Goal: Ask a question: Ask a question

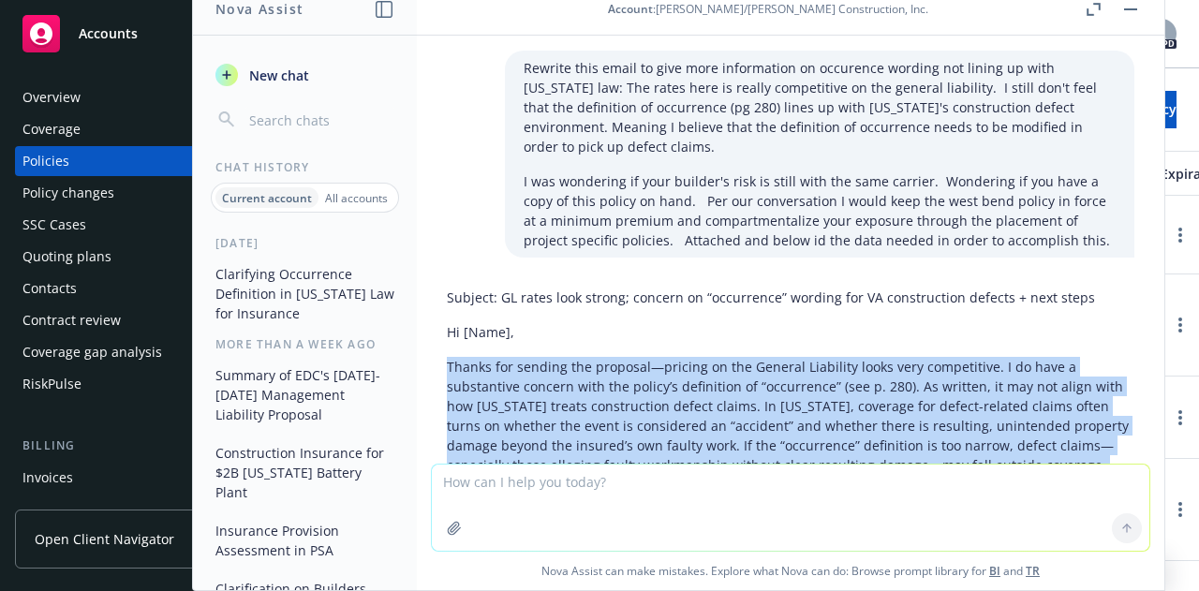
scroll to position [231, 0]
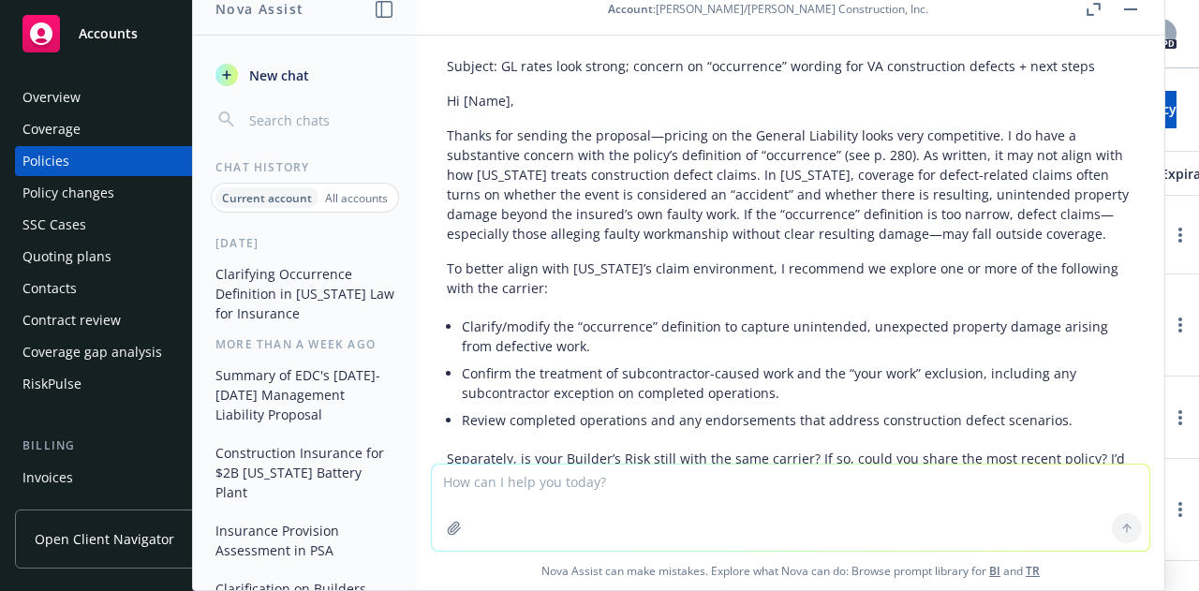
click at [476, 484] on textarea at bounding box center [791, 508] width 718 height 86
type textarea "What is a helping verb"
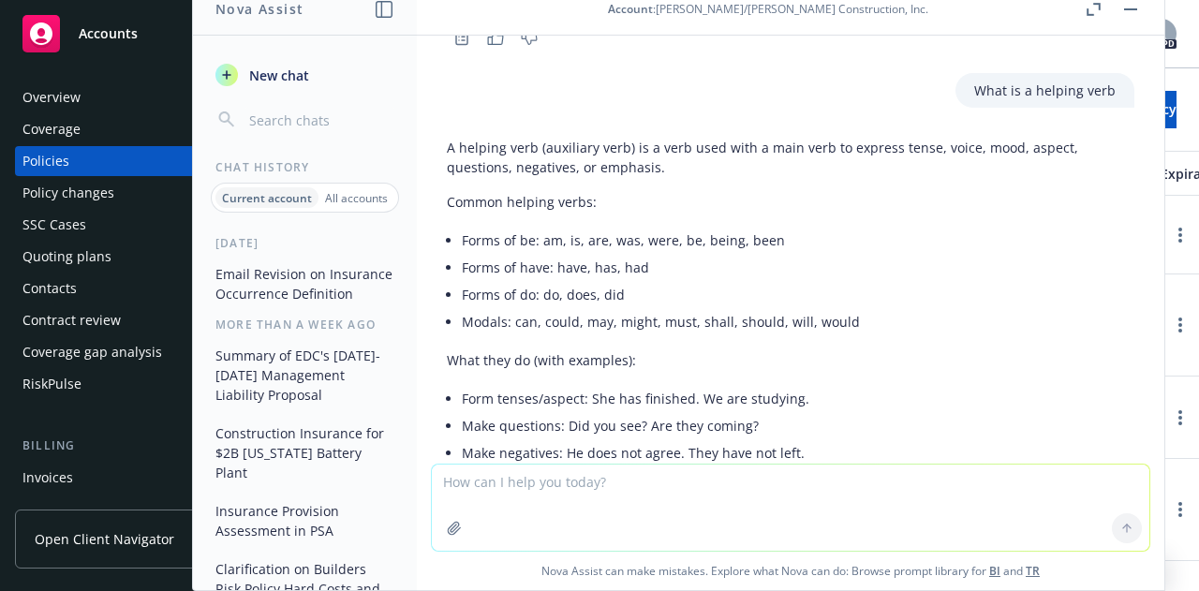
scroll to position [1144, 0]
